Goal: Find contact information: Find contact information

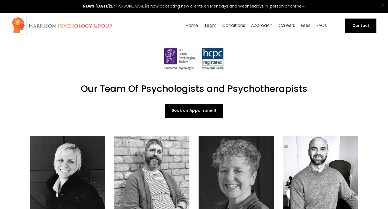
click at [189, 26] on link "Home" at bounding box center [191, 25] width 12 height 5
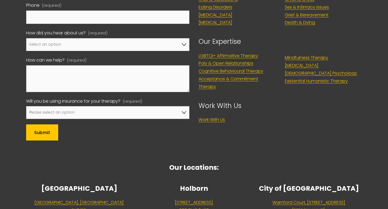
scroll to position [1770, 0]
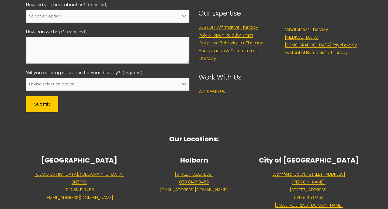
scroll to position [2265, 0]
drag, startPoint x: 243, startPoint y: 156, endPoint x: 152, endPoint y: 156, distance: 91.0
click at [152, 171] on p "Southampton Place, London WC1A 2DA 020 8145 9453 admin@harrisonpsychologygroup.…" at bounding box center [193, 182] width 105 height 23
copy link "[EMAIL_ADDRESS][DOMAIN_NAME]"
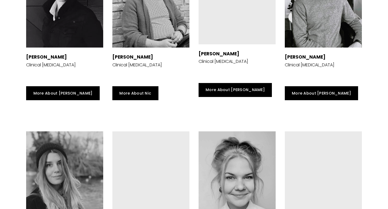
scroll to position [823, 0]
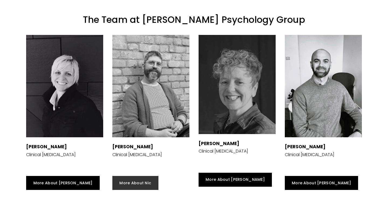
click at [135, 176] on link "More About Nic" at bounding box center [135, 183] width 46 height 14
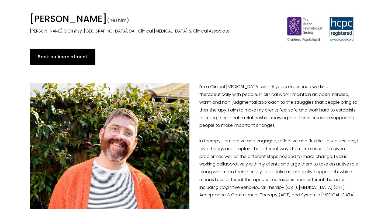
scroll to position [16, 0]
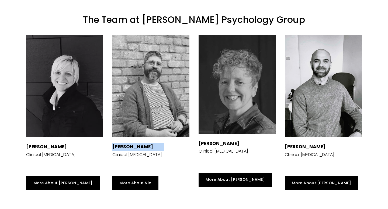
drag, startPoint x: 110, startPoint y: 134, endPoint x: 171, endPoint y: 138, distance: 60.4
click at [171, 138] on div "Dr Nicolas Burden Clinical Psychologist" at bounding box center [151, 100] width 86 height 141
copy p "[PERSON_NAME]"
drag, startPoint x: 282, startPoint y: 133, endPoint x: 324, endPoint y: 134, distance: 41.7
click at [324, 134] on div "Dr Nicholas Little Clinical Psychologist" at bounding box center [323, 100] width 86 height 141
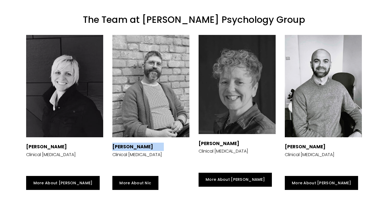
copy strong "[PERSON_NAME]"
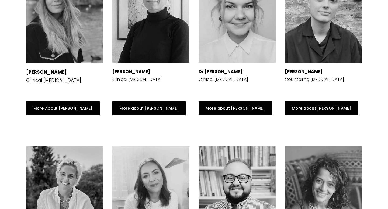
scroll to position [727, 0]
